Goal: Communication & Community: Participate in discussion

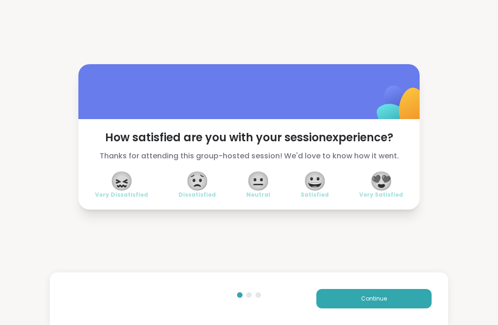
click at [258, 179] on span "😐" at bounding box center [258, 181] width 23 height 17
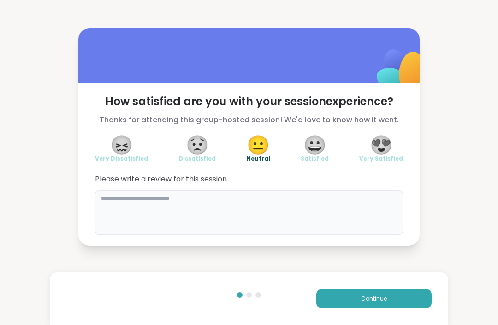
click at [107, 201] on textarea at bounding box center [249, 212] width 308 height 44
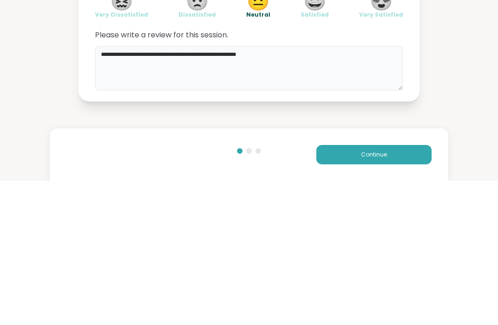
type textarea "**********"
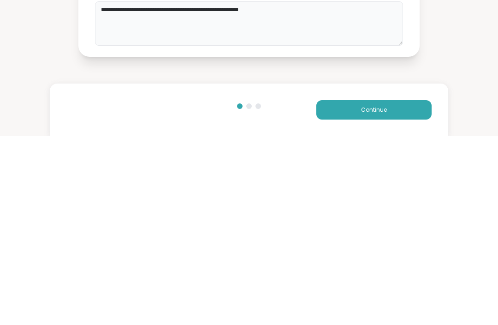
scroll to position [0, 0]
click at [384, 294] on span "Continue" at bounding box center [374, 298] width 26 height 8
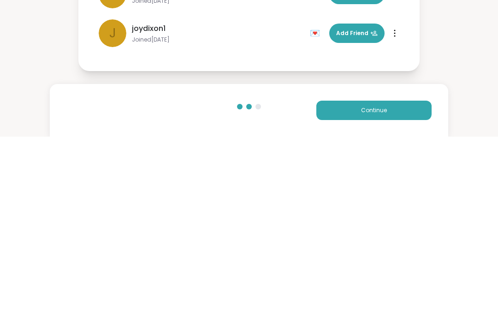
scroll to position [0, 0]
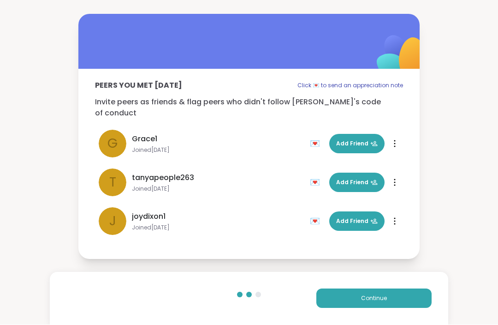
click at [365, 140] on span "Add Friend" at bounding box center [357, 144] width 42 height 8
click at [397, 137] on div at bounding box center [394, 144] width 9 height 15
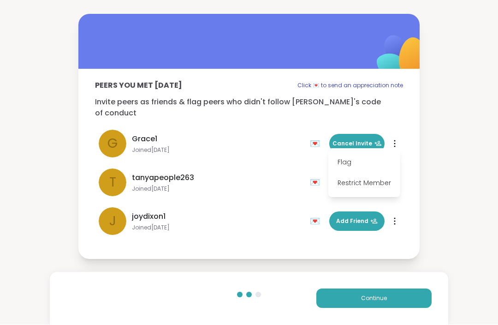
click at [257, 202] on div "j joydixon1 Joined [DATE] 💌 Add Friend 💌 Add Friend" at bounding box center [249, 221] width 308 height 39
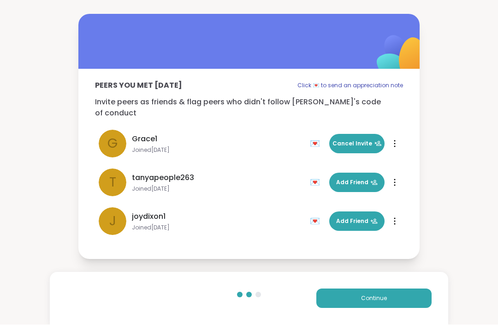
click at [386, 304] on button "Continue" at bounding box center [373, 298] width 115 height 19
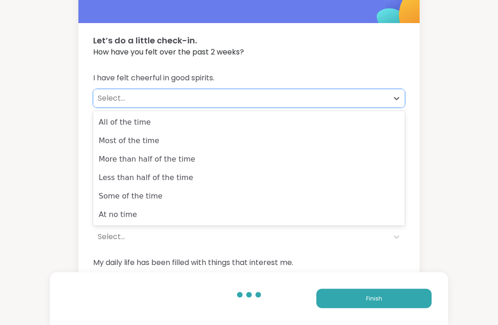
scroll to position [31, 0]
click at [127, 217] on div "At no time" at bounding box center [249, 214] width 312 height 18
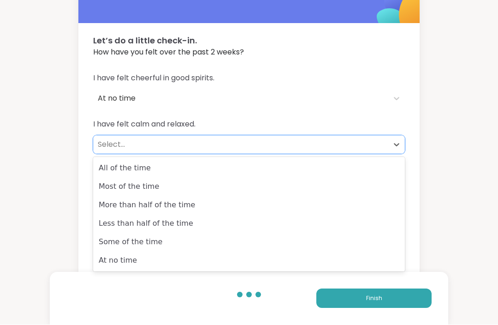
click at [117, 266] on div "At no time" at bounding box center [249, 260] width 312 height 18
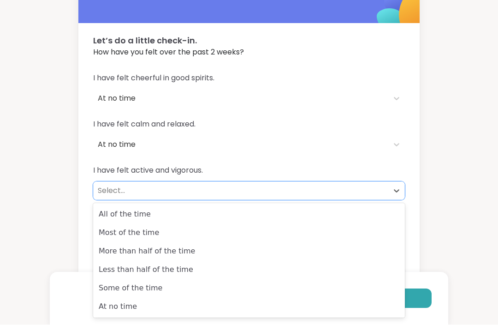
click at [125, 311] on div "At no time" at bounding box center [249, 307] width 312 height 18
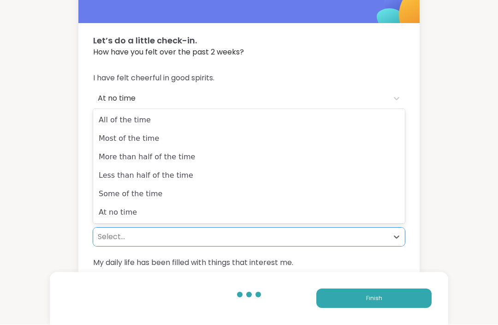
click at [125, 218] on div "At no time" at bounding box center [249, 212] width 312 height 18
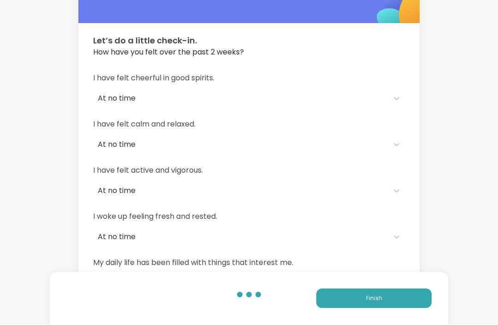
click at [401, 282] on icon at bounding box center [396, 283] width 9 height 9
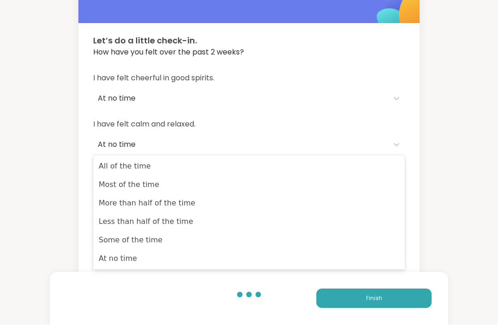
click at [128, 261] on div "At no time" at bounding box center [249, 259] width 312 height 18
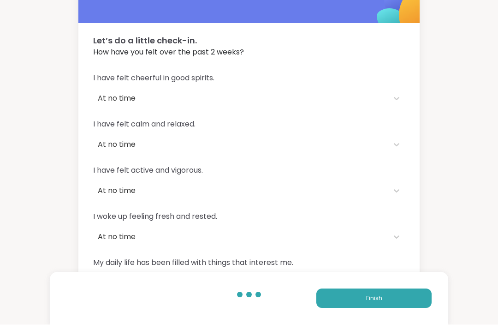
click at [377, 303] on span "Finish" at bounding box center [374, 298] width 16 height 8
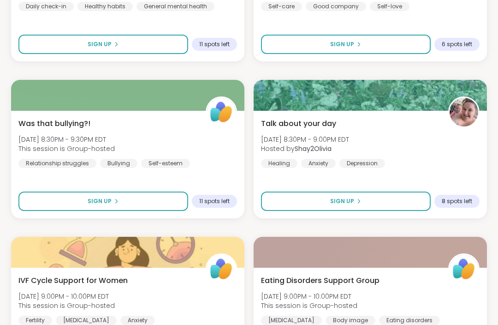
scroll to position [1861, 0]
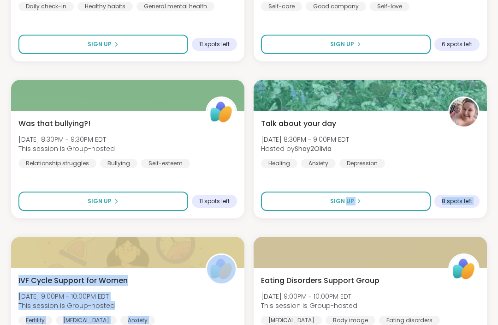
click at [440, 176] on div "Talk about your day [DATE] 8:30PM - 9:00PM EDT Hosted by Shay2Olivia Healing An…" at bounding box center [370, 164] width 233 height 107
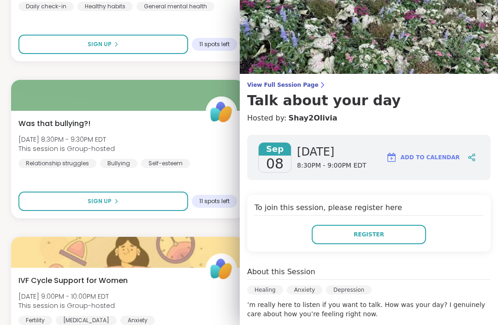
click at [211, 147] on div "Was that bullying?! [DATE] 8:30PM - 9:30PM EDT This session is Group-hosted Rel…" at bounding box center [127, 143] width 219 height 50
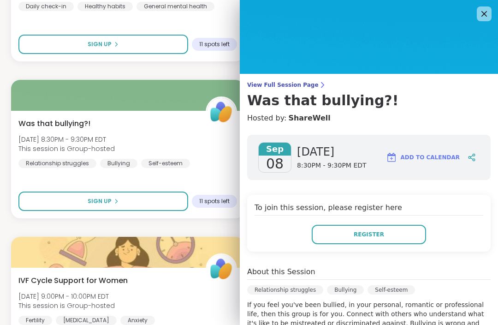
click at [480, 18] on icon at bounding box center [484, 13] width 11 height 11
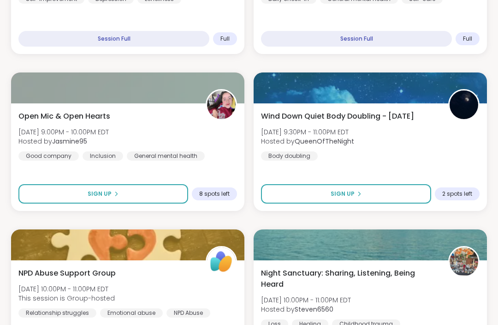
scroll to position [2337, 0]
